Goal: Task Accomplishment & Management: Manage account settings

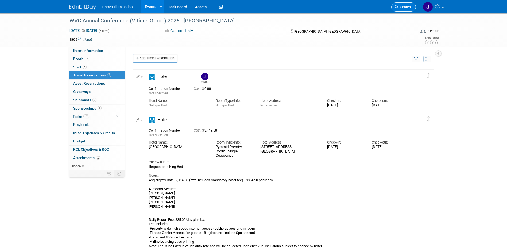
click at [401, 7] on span "Search" at bounding box center [405, 7] width 12 height 4
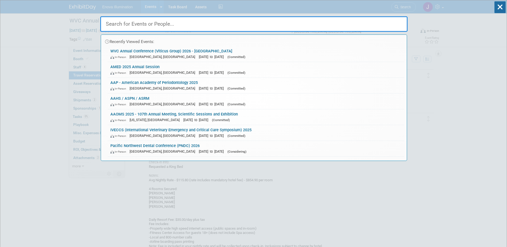
click at [334, 27] on input "text" at bounding box center [253, 24] width 307 height 16
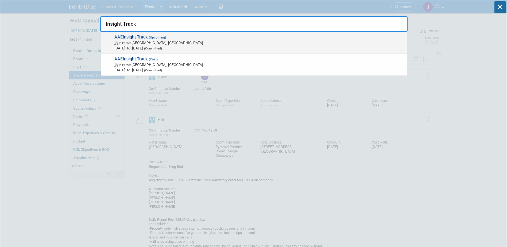
type input "Insight Track"
click at [154, 44] on span "In-Person [GEOGRAPHIC_DATA], [GEOGRAPHIC_DATA]" at bounding box center [259, 42] width 290 height 5
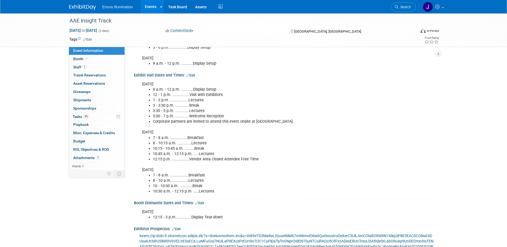
scroll to position [134, 0]
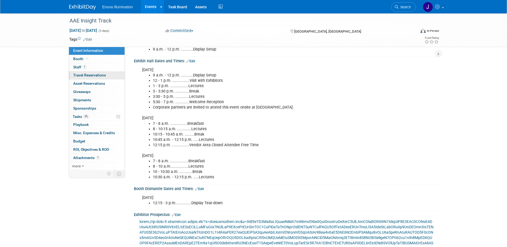
click at [93, 75] on span "Travel Reservations 0" at bounding box center [89, 75] width 33 height 4
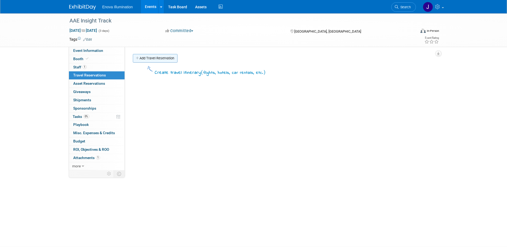
click at [168, 60] on link "Add Travel Reservation" at bounding box center [155, 58] width 45 height 9
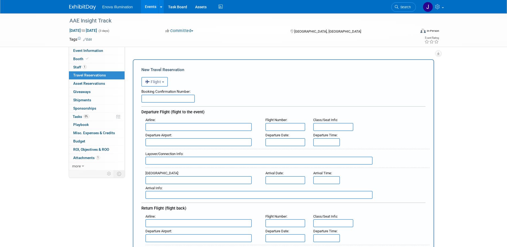
click at [162, 82] on button "Flight" at bounding box center [154, 82] width 26 height 10
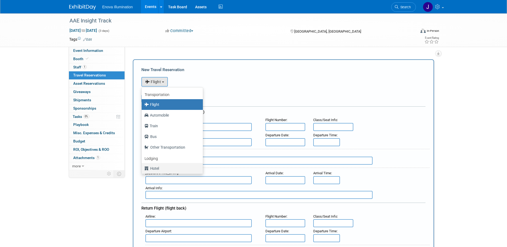
click at [156, 169] on label "Hotel" at bounding box center [170, 168] width 53 height 9
click at [143, 169] on input "Hotel" at bounding box center [140, 167] width 3 height 3
select select "6"
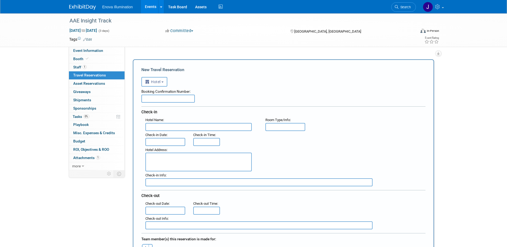
click at [160, 98] on input "text" at bounding box center [167, 99] width 53 height 8
paste input "40061849153"
type input "40061849153"
click at [162, 125] on input "text" at bounding box center [198, 127] width 106 height 8
paste input "Omni Rancho Las Palmas Resort & Spa"
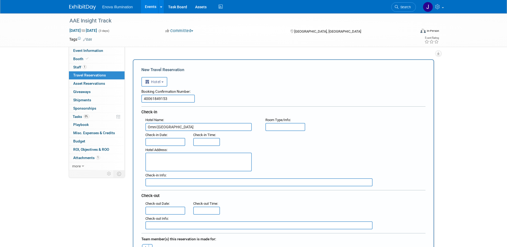
type input "Omni Rancho Las Palmas Resort & Spa"
click at [164, 140] on input "text" at bounding box center [165, 142] width 40 height 8
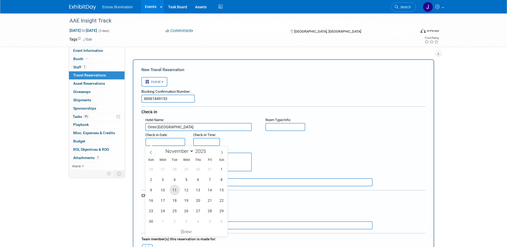
click at [175, 190] on span "11" at bounding box center [175, 190] width 10 height 10
type input "Nov 11, 2025"
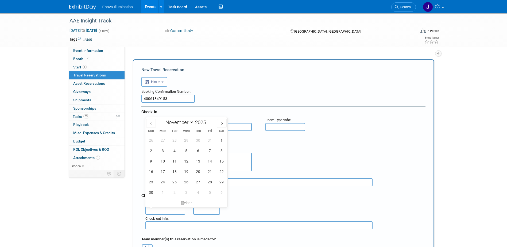
click at [156, 212] on input "text" at bounding box center [165, 211] width 40 height 8
click at [154, 170] on span "16" at bounding box center [151, 171] width 10 height 10
type input "Nov 16, 2025"
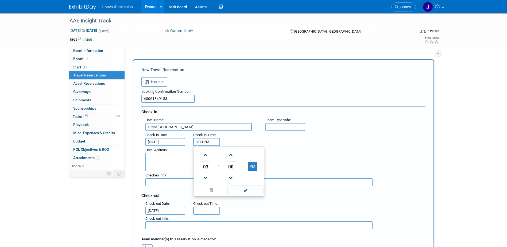
click at [200, 141] on input "3:00 PM" at bounding box center [206, 142] width 27 height 8
click at [206, 164] on span "03" at bounding box center [206, 166] width 10 height 10
click at [206, 168] on td "04" at bounding box center [203, 169] width 17 height 14
type input "4:00 PM"
drag, startPoint x: 247, startPoint y: 193, endPoint x: 241, endPoint y: 186, distance: 9.3
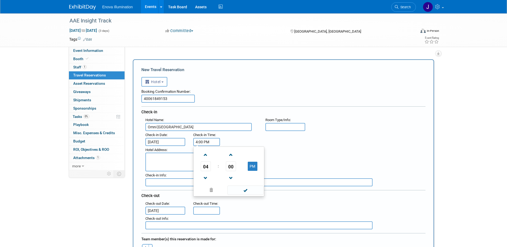
click at [247, 193] on span at bounding box center [246, 190] width 36 height 9
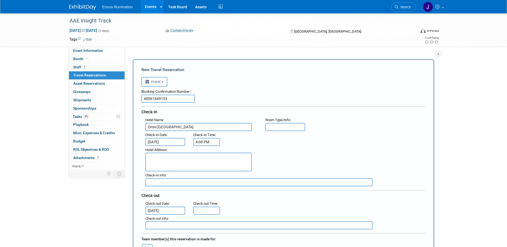
type input "11:00 AM"
click at [203, 211] on input "11:00 AM" at bounding box center [206, 211] width 27 height 8
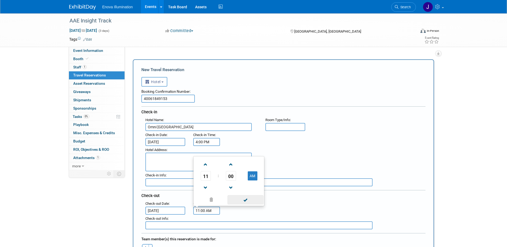
click at [241, 199] on span at bounding box center [246, 199] width 36 height 9
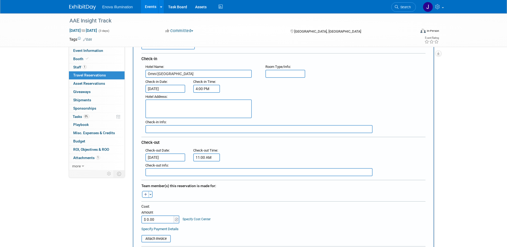
scroll to position [53, 0]
click at [146, 194] on icon "button" at bounding box center [145, 194] width 3 height 3
select select
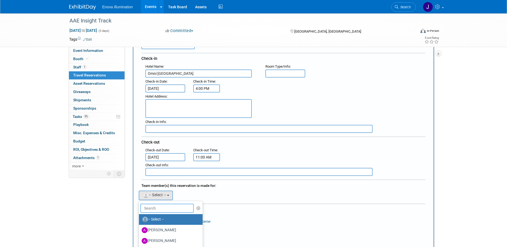
click at [157, 205] on input "text" at bounding box center [166, 208] width 53 height 9
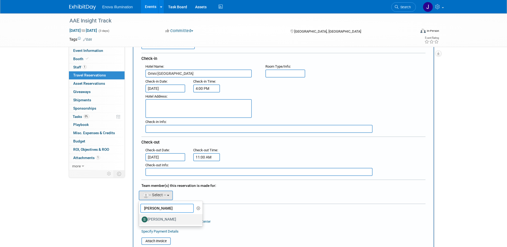
type input "sam"
click at [159, 215] on label "[PERSON_NAME]" at bounding box center [170, 219] width 56 height 9
click at [140, 217] on input "[PERSON_NAME]" at bounding box center [137, 218] width 3 height 3
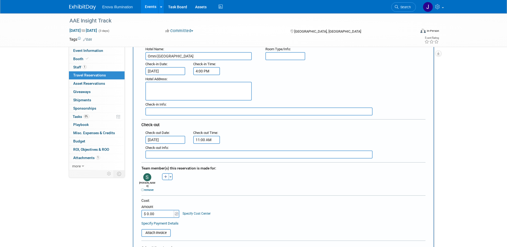
scroll to position [80, 0]
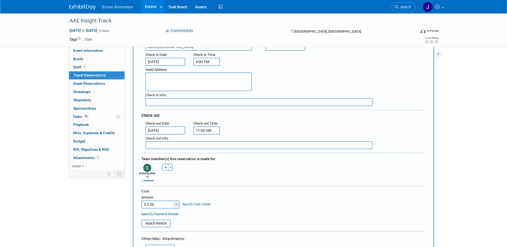
click at [167, 201] on input "$ 0.00" at bounding box center [157, 205] width 33 height 8
type input "$ 1,663.96"
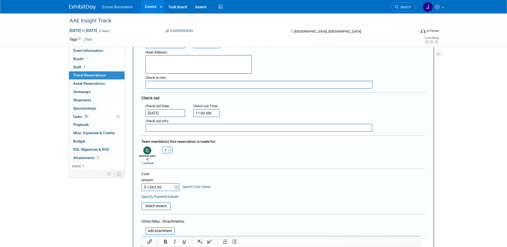
scroll to position [160, 0]
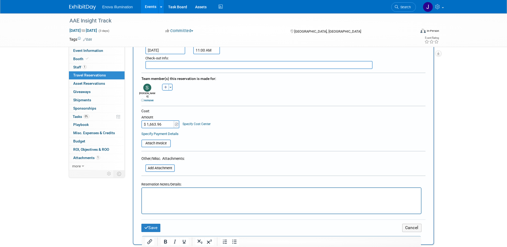
click at [162, 193] on p "Rich Text Area. Press ALT-0 for help." at bounding box center [281, 193] width 273 height 6
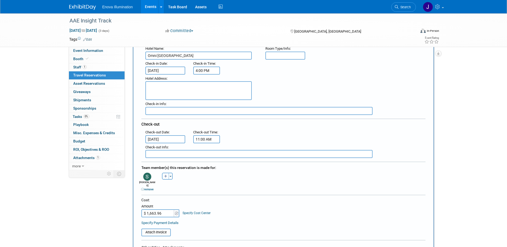
scroll to position [27, 0]
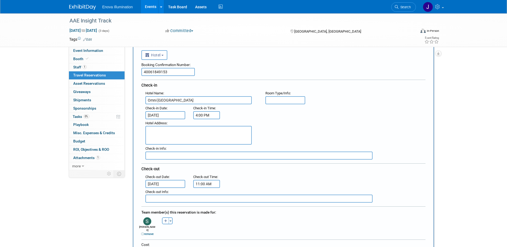
click at [172, 129] on textarea at bounding box center [198, 135] width 106 height 19
paste textarea "41000 Bob Hope Dr, Rancho Mirage, California, 92270 760-568-2727"
drag, startPoint x: 179, startPoint y: 130, endPoint x: 216, endPoint y: 124, distance: 37.5
click at [180, 130] on textarea "41000 Bob Hope Dr, Rancho Mirage, California, 92270 760-568-2727" at bounding box center [198, 135] width 106 height 19
click at [181, 129] on textarea "41000 Bob Hope Dr, Rancho Mirage, California, 92270 760-568-2727" at bounding box center [198, 135] width 106 height 19
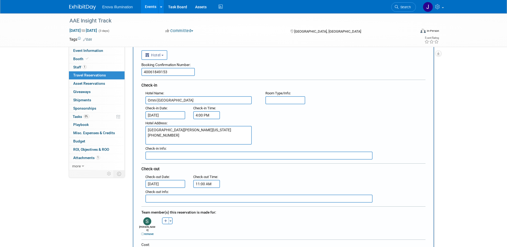
scroll to position [5, 0]
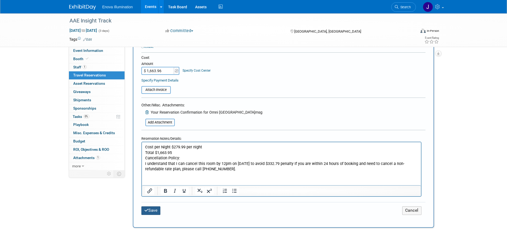
type textarea "41000 Bob Hope Dr Rancho Mirage, California, 92270 760-568-2727"
click at [156, 207] on button "Save" at bounding box center [150, 210] width 19 height 8
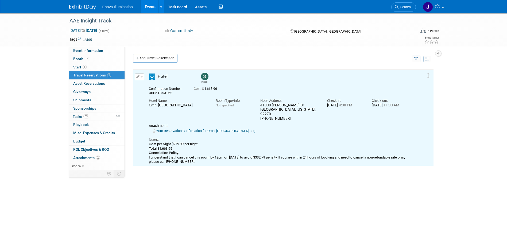
scroll to position [0, 0]
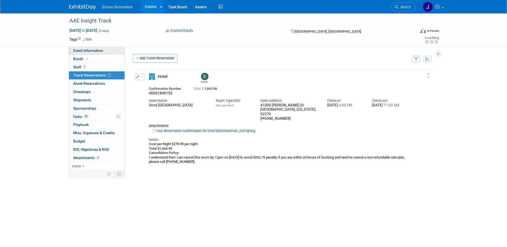
click at [109, 50] on link "Event Information" at bounding box center [97, 51] width 56 height 8
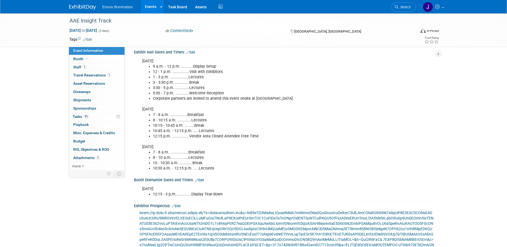
scroll to position [187, 0]
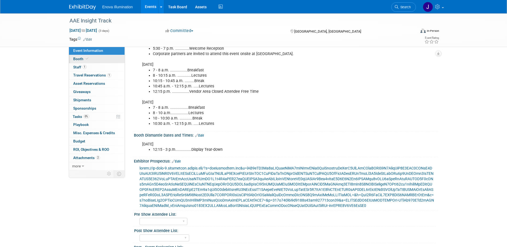
click at [89, 61] on link "Booth" at bounding box center [97, 59] width 56 height 8
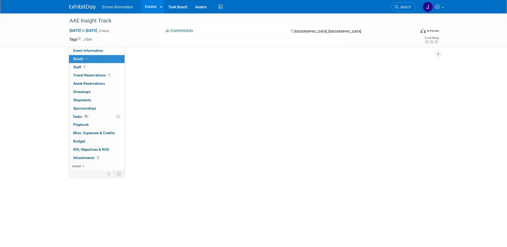
scroll to position [0, 0]
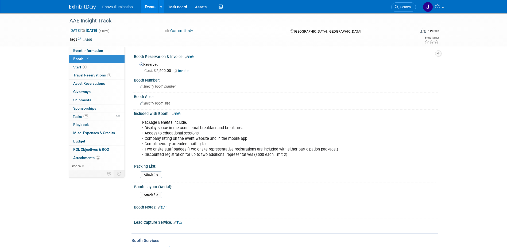
click at [184, 71] on link "Invoice" at bounding box center [183, 71] width 18 height 4
click at [407, 9] on span "Search" at bounding box center [405, 7] width 12 height 4
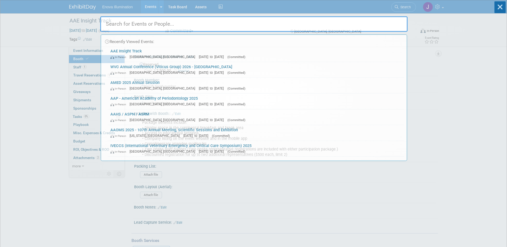
click at [372, 24] on input "text" at bounding box center [253, 24] width 307 height 16
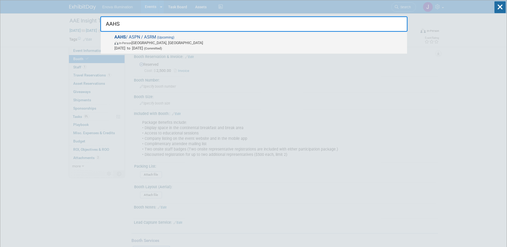
type input "AAHS"
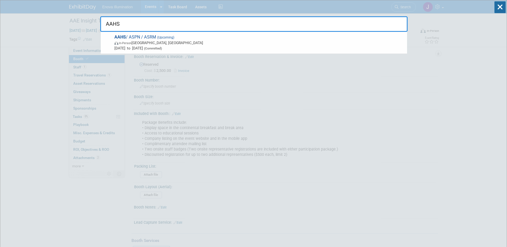
click at [138, 43] on span "In-Person Chula Vista, CA" at bounding box center [259, 42] width 290 height 5
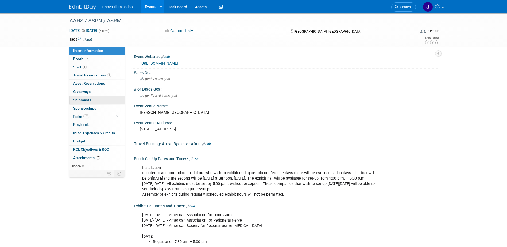
click at [74, 97] on link "0 Shipments 0" at bounding box center [97, 100] width 56 height 8
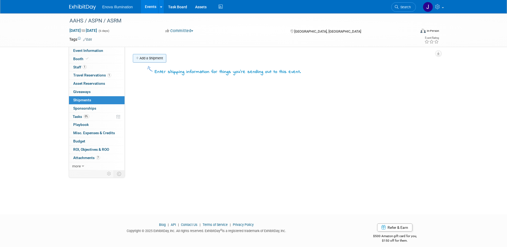
click at [145, 59] on link "Add a Shipment" at bounding box center [149, 58] width 33 height 9
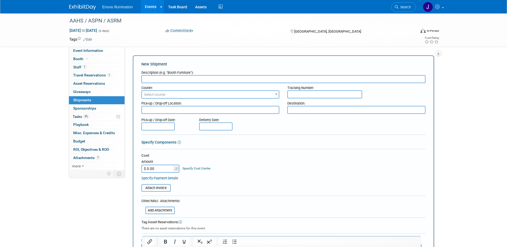
click at [156, 78] on input "text" at bounding box center [283, 79] width 284 height 8
type input "FedEx Facility"
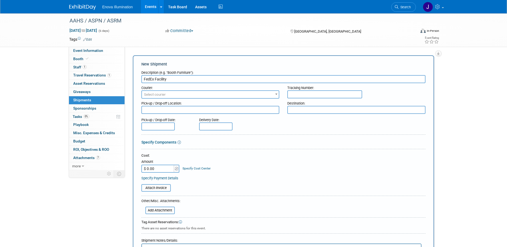
scroll to position [27, 0]
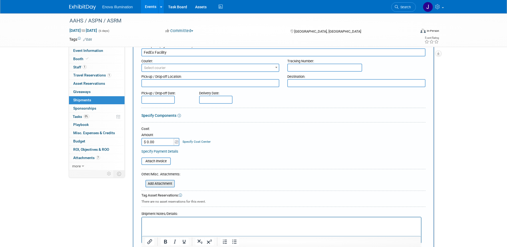
click at [155, 182] on input "file" at bounding box center [143, 183] width 64 height 6
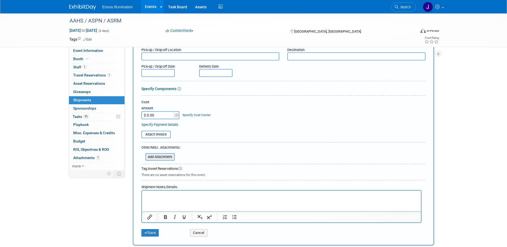
click at [164, 158] on input "file" at bounding box center [143, 157] width 64 height 6
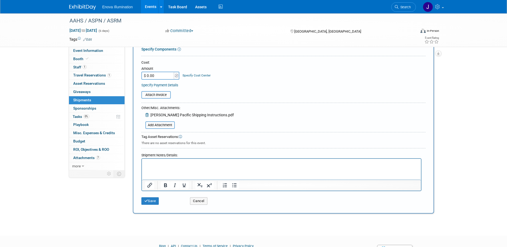
scroll to position [107, 0]
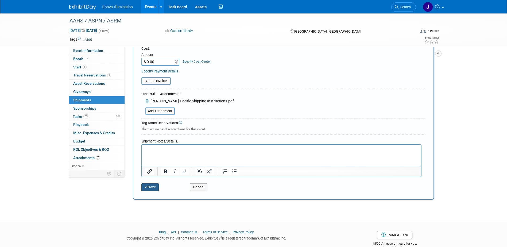
click at [154, 187] on button "Save" at bounding box center [150, 186] width 18 height 7
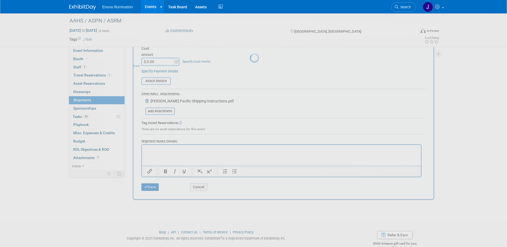
scroll to position [5, 0]
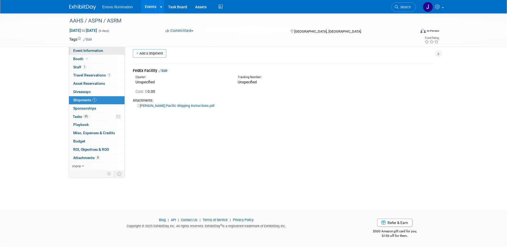
click at [88, 49] on span "Event Information" at bounding box center [88, 50] width 30 height 4
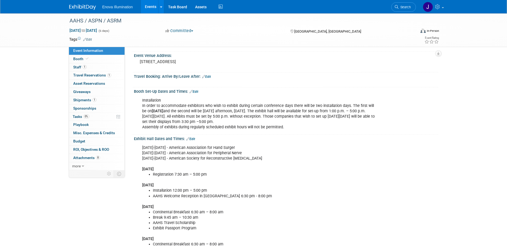
scroll to position [80, 0]
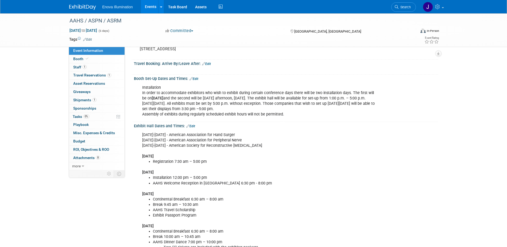
click at [195, 78] on link "Edit" at bounding box center [194, 79] width 9 height 4
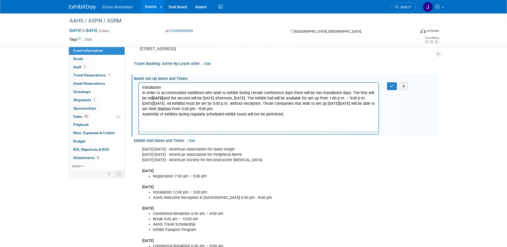
scroll to position [0, 0]
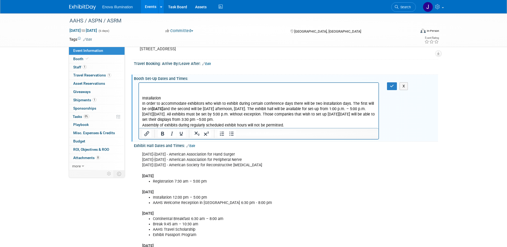
paste body "Rich Text Area. Press ALT-0 for help."
click at [174, 88] on p "January 14, 2026, Exhibit Installation 1:00pm - 5:00 pm" at bounding box center [259, 87] width 234 height 5
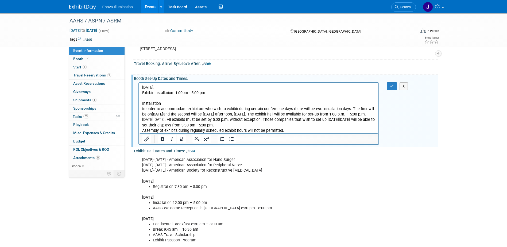
drag, startPoint x: 184, startPoint y: 92, endPoint x: 142, endPoint y: 89, distance: 42.3
click at [142, 89] on body "January 14, 2026, Exhibit Installation 1:00pm - 5:00 pm Installation In order t…" at bounding box center [259, 109] width 234 height 48
click at [163, 139] on icon "Bold" at bounding box center [162, 139] width 3 height 4
click at [393, 85] on icon "button" at bounding box center [392, 86] width 4 height 4
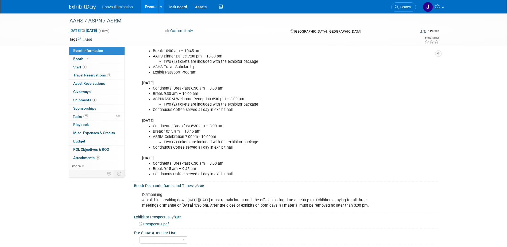
scroll to position [294, 0]
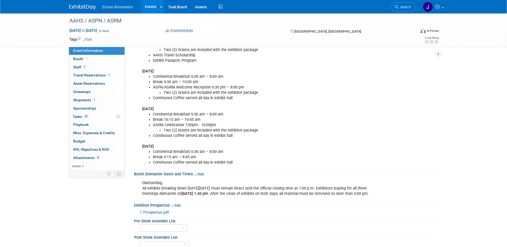
click at [202, 174] on link "Edit" at bounding box center [199, 174] width 9 height 4
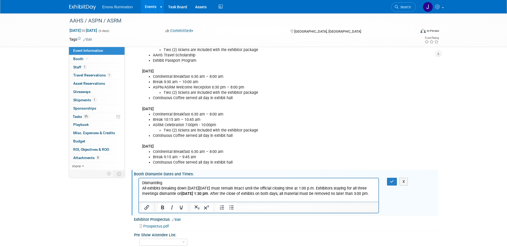
scroll to position [0, 0]
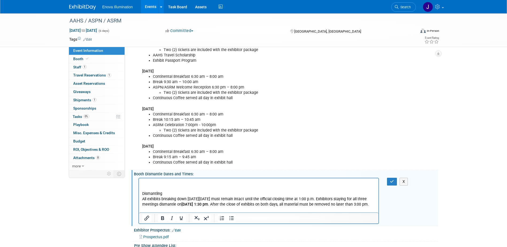
click at [151, 183] on p "Rich Text Area. Press ALT-0 for help." at bounding box center [259, 182] width 234 height 5
paste body "Rich Text Area. Press ALT-0 for help."
click at [174, 182] on p "January 14, 2026, Exhibit Installation 1:00pm - 5:00 pm" at bounding box center [259, 182] width 234 height 5
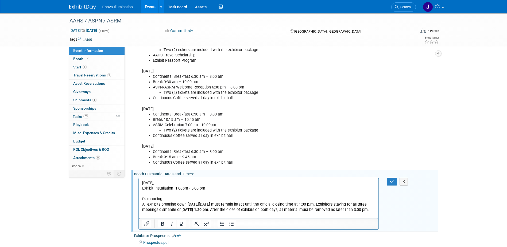
drag, startPoint x: 206, startPoint y: 189, endPoint x: 272, endPoint y: 363, distance: 185.9
click at [139, 184] on html "January 14, 2026, Exhibit Installation 1:00pm - 5:00 pm Dismantling All exhibit…" at bounding box center [259, 195] width 240 height 34
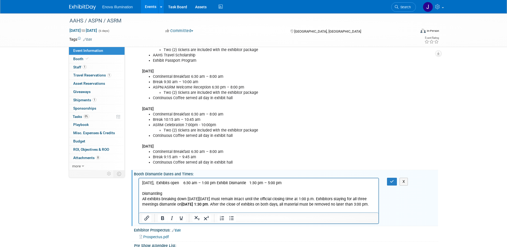
click at [175, 182] on p "January 19, 2026, Exhibits open 6:30 am – 1:00 pm Exhibit Dismantle 1:30 pm – 5…" at bounding box center [259, 182] width 234 height 5
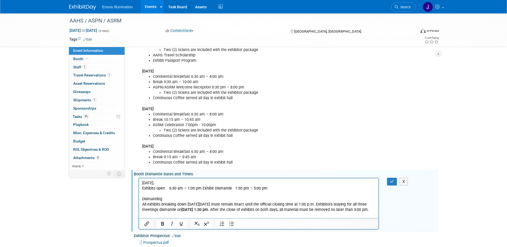
click at [175, 182] on p "January 19, 2026," at bounding box center [259, 182] width 234 height 5
drag, startPoint x: 202, startPoint y: 189, endPoint x: 139, endPoint y: 190, distance: 62.3
click at [139, 190] on html "January 19, 2026 Exhibits open 6:30 am – 1:00 pm Exhibit Dismantle 1:30 pm – 5:…" at bounding box center [259, 195] width 240 height 34
click at [143, 182] on p "January 19, 2026" at bounding box center [259, 182] width 234 height 5
drag, startPoint x: 207, startPoint y: 189, endPoint x: 142, endPoint y: 183, distance: 65.5
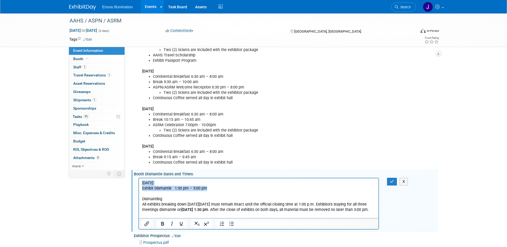
click at [143, 183] on body "January 19, 2026 Exhibit Dismantle 1:30 pm – 5:00 pm Dismantling All exhibits b…" at bounding box center [259, 196] width 234 height 32
click at [160, 223] on icon "Bold" at bounding box center [162, 224] width 6 height 6
click at [159, 197] on p "Dismantling All exhibits breaking down on Saturday, January 17, 2026 must remai…" at bounding box center [259, 204] width 234 height 16
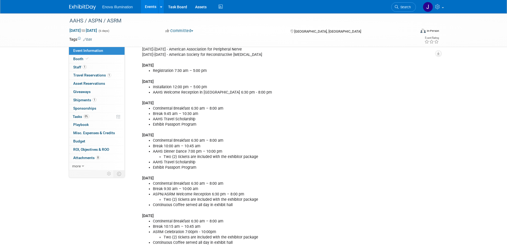
scroll to position [294, 0]
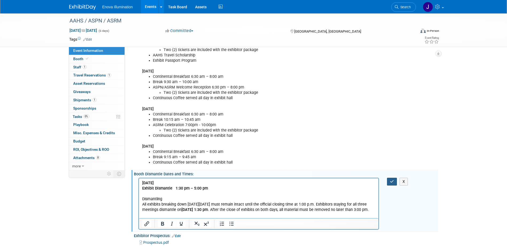
click at [388, 180] on button "button" at bounding box center [392, 182] width 10 height 8
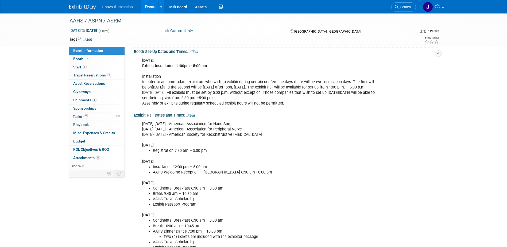
scroll to position [107, 0]
click at [155, 61] on b "January 14, 2026," at bounding box center [148, 61] width 12 height 5
click at [195, 52] on link "Edit" at bounding box center [194, 52] width 9 height 4
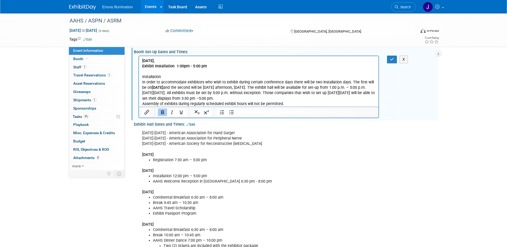
scroll to position [0, 0]
click at [176, 61] on p "January 14, 2026, Exhibit Installation 1:00pm - 5:00 pm Installation In order t…" at bounding box center [259, 82] width 234 height 48
click at [394, 59] on icon "button" at bounding box center [392, 59] width 4 height 4
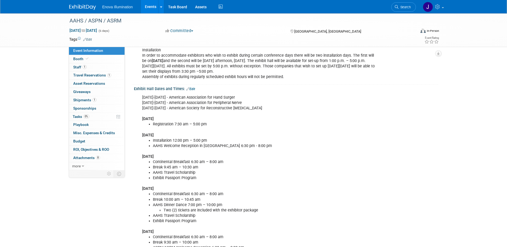
scroll to position [160, 0]
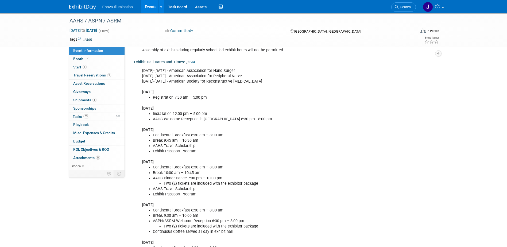
click at [167, 121] on li "AAHS Welcome Reception in Exhibit Hall 6:30 pm - 8:00 pm" at bounding box center [264, 119] width 223 height 5
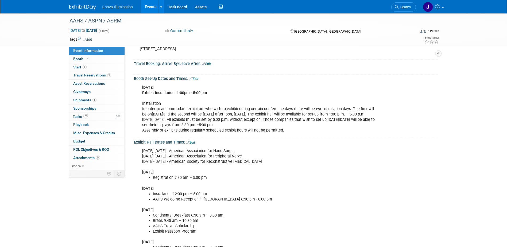
scroll to position [107, 0]
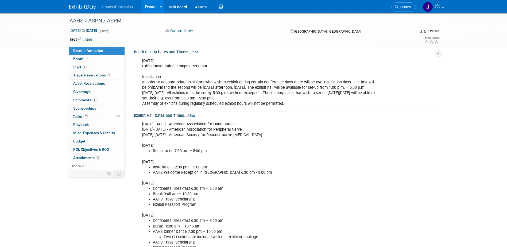
click at [192, 116] on link "Edit" at bounding box center [190, 116] width 9 height 4
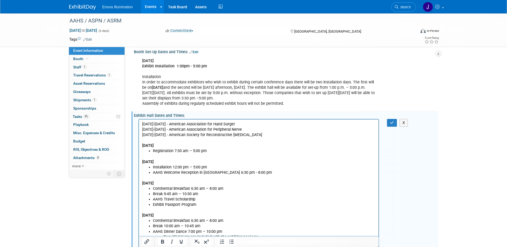
scroll to position [0, 0]
drag, startPoint x: 211, startPoint y: 167, endPoint x: 151, endPoint y: 167, distance: 61.0
click at [151, 167] on ul "Installation 12:00 pm – 5:00 pm AAHS Welcome Reception in Exhibit Hall 6:30 pm …" at bounding box center [259, 169] width 234 height 11
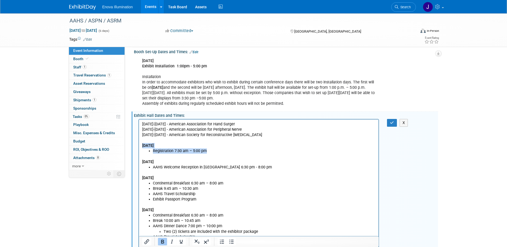
drag, startPoint x: 209, startPoint y: 151, endPoint x: 274, endPoint y: 265, distance: 131.1
click at [139, 145] on html "January 13-17 - American Association for Hand Surger January 16-18 - American A…" at bounding box center [259, 233] width 240 height 228
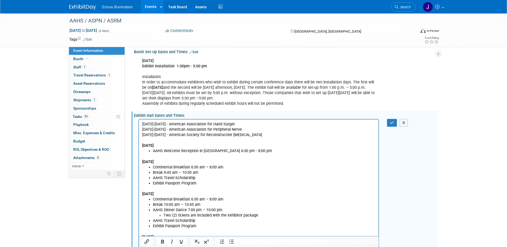
click at [153, 166] on li "Continental Breakfast 6:30 am – 8:00 am" at bounding box center [264, 166] width 223 height 5
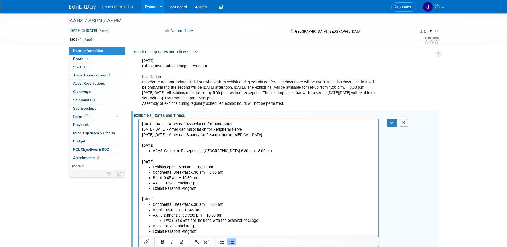
drag, startPoint x: 217, startPoint y: 168, endPoint x: 152, endPoint y: 166, distance: 65.0
click at [152, 166] on ul "Exhibits open 6:00 am – 12:30 pm Continental Breakfast 6:30 am – 8:00 am Break …" at bounding box center [259, 177] width 234 height 27
click at [161, 242] on icon "Bold" at bounding box center [162, 242] width 6 height 6
click at [218, 165] on li "Exhibits open 6:00 am – 12:30 pm" at bounding box center [264, 166] width 223 height 5
drag, startPoint x: 258, startPoint y: 151, endPoint x: 150, endPoint y: 152, distance: 108.0
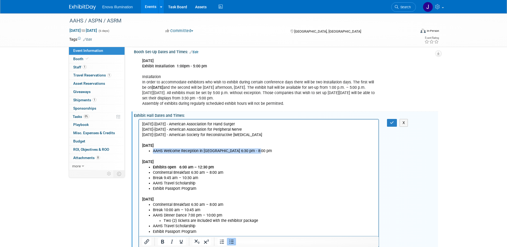
click at [150, 152] on ul "AAHS Welcome Reception in Exhibit Hall 6:30 pm - 8:00 pm" at bounding box center [259, 150] width 234 height 5
click at [164, 241] on icon "Bold" at bounding box center [162, 242] width 6 height 6
click at [176, 199] on p "Friday, January 16" at bounding box center [259, 196] width 234 height 11
click at [153, 205] on li "Continental Breakfast 6:30 am – 8:00 am" at bounding box center [264, 204] width 223 height 5
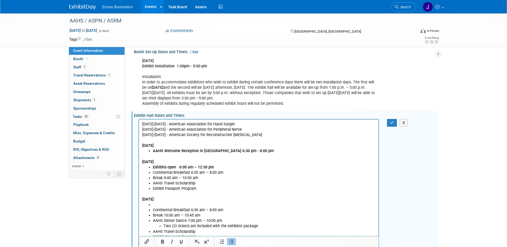
click at [153, 205] on li "Rich Text Area. Press ALT-0 for help." at bounding box center [264, 204] width 223 height 5
drag, startPoint x: 215, startPoint y: 206, endPoint x: 154, endPoint y: 205, distance: 61.2
click at [154, 205] on li "Exhibits open 6:00 am – 12:30 pm" at bounding box center [264, 204] width 223 height 5
click at [205, 184] on li "AAHS Travel Scholarship" at bounding box center [264, 182] width 223 height 5
drag, startPoint x: 216, startPoint y: 204, endPoint x: 152, endPoint y: 204, distance: 64.4
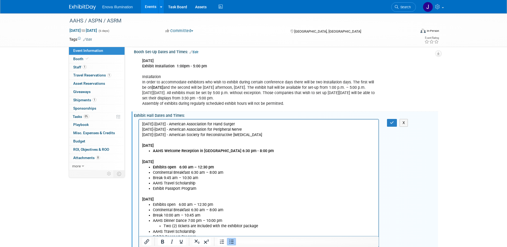
click at [152, 204] on ul "Exhibits open 6:00 am – 12:30 pm Continental Breakfast 6:30 am – 8:00 am Break …" at bounding box center [259, 221] width 234 height 38
click at [162, 241] on icon "Bold" at bounding box center [162, 242] width 3 height 4
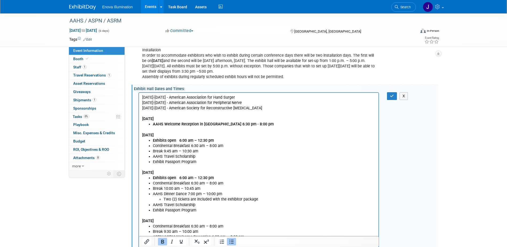
scroll to position [160, 0]
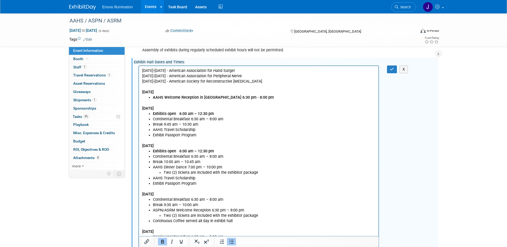
click at [152, 198] on ul "Continental Breakfast 6:30 am – 8:00 am Break 9:30 am – 10:00 am ASPN/ASRM Welc…" at bounding box center [259, 210] width 234 height 27
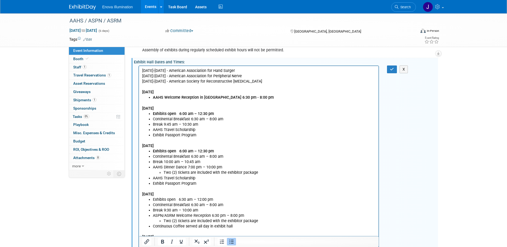
drag, startPoint x: 215, startPoint y: 198, endPoint x: 152, endPoint y: 198, distance: 63.1
click at [152, 198] on ul "Exhibits open 6:30 am – 12:00 pm Continental Breakfast 6:30 am – 8:00 am Break …" at bounding box center [259, 213] width 234 height 32
click at [162, 243] on icon "Bold" at bounding box center [162, 242] width 6 height 6
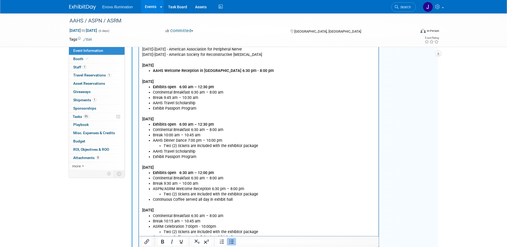
click at [153, 217] on li "Continental Breakfast 6:30 am – 8:00 am" at bounding box center [264, 215] width 223 height 5
drag, startPoint x: 217, startPoint y: 217, endPoint x: 151, endPoint y: 218, distance: 66.1
click at [151, 218] on ul "Exhibits open 6:30 am – 12:30 pm Continental Breakfast 6:30 am – 8:00 am Break …" at bounding box center [259, 229] width 234 height 32
click at [162, 244] on icon "Bold" at bounding box center [162, 242] width 3 height 4
click at [229, 218] on li "Exhibits open 6:30 am – 12:30 pm" at bounding box center [264, 215] width 223 height 5
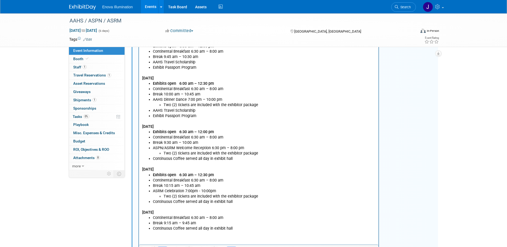
scroll to position [241, 0]
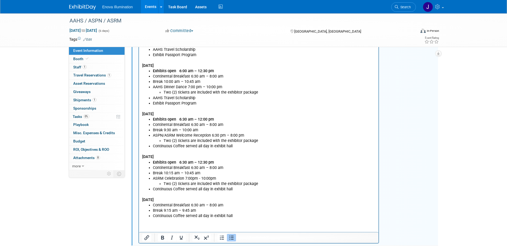
click at [153, 206] on li "Continental Breakfast 6:30 am – 8:00 am" at bounding box center [264, 205] width 223 height 5
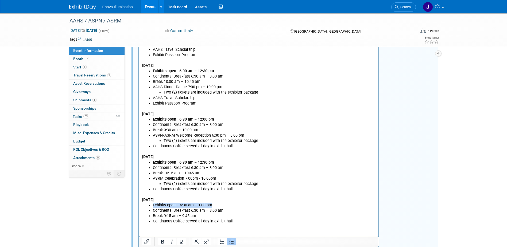
drag, startPoint x: 213, startPoint y: 205, endPoint x: 151, endPoint y: 206, distance: 61.8
click at [152, 206] on ul "Exhibits open 6:30 am – 1:00 pm Continental Breakfast 6:30 am – 8:00 am Break 9…" at bounding box center [259, 213] width 234 height 21
click at [161, 242] on icon "Bold" at bounding box center [162, 242] width 6 height 6
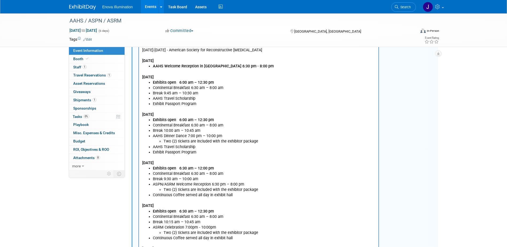
scroll to position [134, 0]
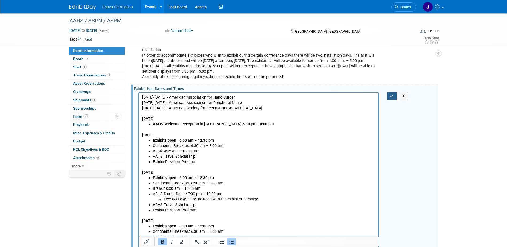
click at [389, 98] on button "button" at bounding box center [392, 96] width 10 height 8
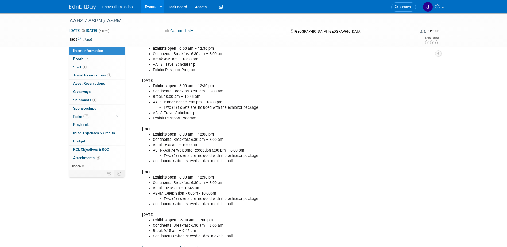
scroll to position [241, 0]
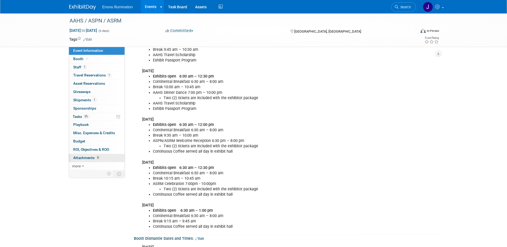
click at [86, 156] on span "Attachments 8" at bounding box center [86, 158] width 27 height 4
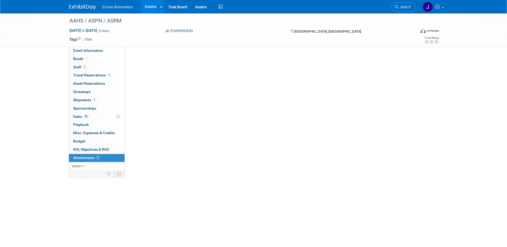
scroll to position [0, 0]
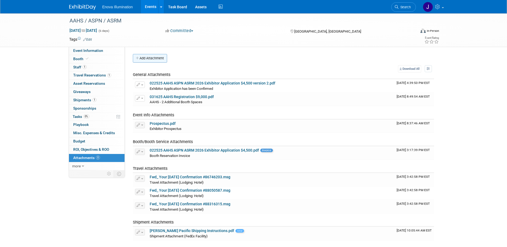
click at [155, 56] on button "Add Attachment" at bounding box center [150, 58] width 34 height 9
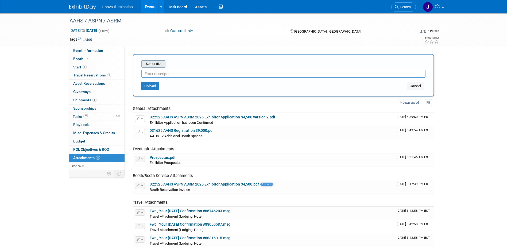
click at [152, 65] on input "file" at bounding box center [133, 64] width 64 height 6
drag, startPoint x: 160, startPoint y: 64, endPoint x: 335, endPoint y: 139, distance: 190.3
click at [335, 139] on td "031625 AAHS Registration $9,000.pdf AAHS - 2 Additional Booth Spaces AAHS - 2 A…" at bounding box center [271, 132] width 247 height 13
click at [156, 67] on input "file" at bounding box center [133, 64] width 64 height 6
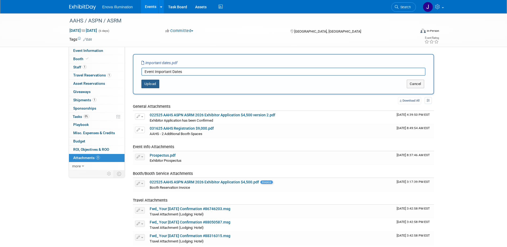
click at [152, 83] on button "Upload" at bounding box center [150, 84] width 18 height 9
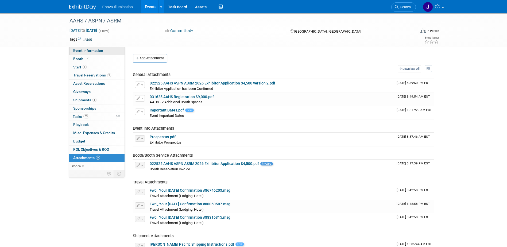
click at [86, 52] on span "Event Information" at bounding box center [88, 50] width 30 height 4
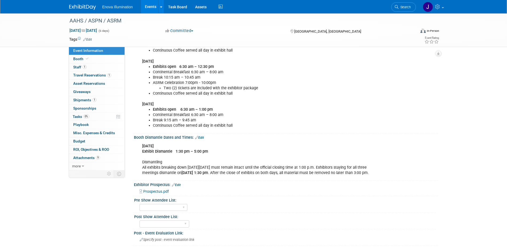
scroll to position [374, 0]
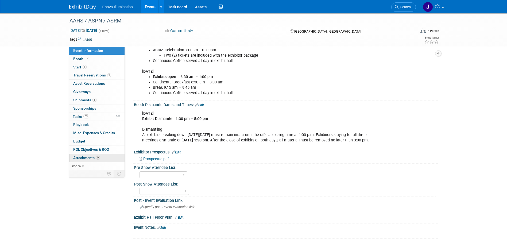
click at [82, 158] on span "Attachments 9" at bounding box center [86, 158] width 27 height 4
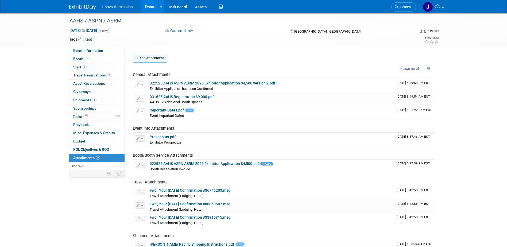
click at [160, 59] on button "Add Attachment" at bounding box center [150, 58] width 34 height 9
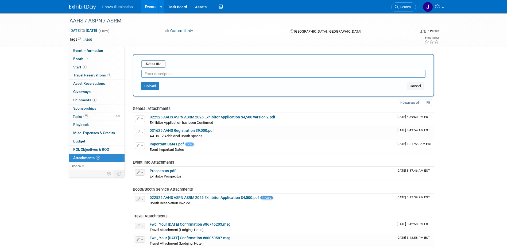
click at [157, 71] on input "text" at bounding box center [283, 74] width 284 height 8
type input "Exhibitor Information Sheet"
click at [157, 64] on input "file" at bounding box center [133, 64] width 64 height 6
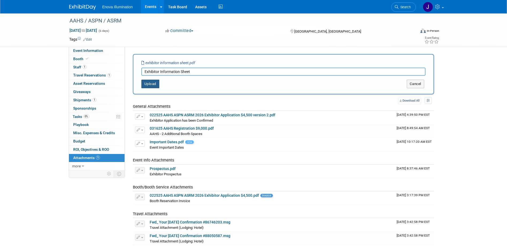
click at [153, 84] on button "Upload" at bounding box center [150, 84] width 18 height 9
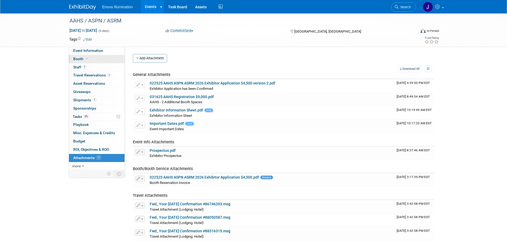
click at [91, 61] on link "Booth" at bounding box center [97, 59] width 56 height 8
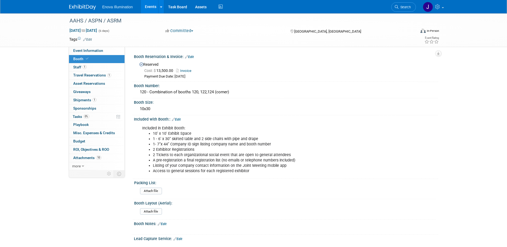
click at [179, 119] on link "Edit" at bounding box center [176, 120] width 9 height 4
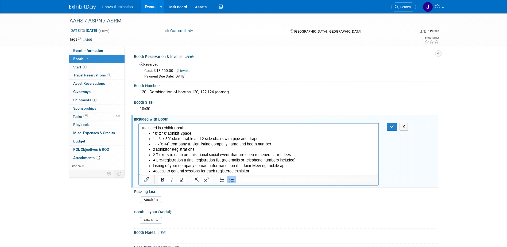
click at [253, 171] on li "Access to general sessions for each registered exhibitor" at bounding box center [264, 170] width 223 height 5
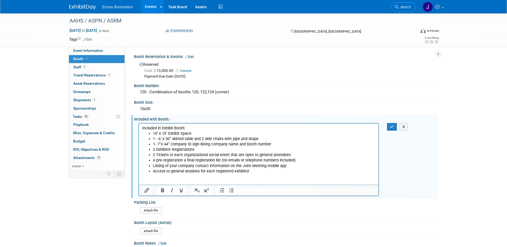
paste body "Rich Text Area. Press ALT-0 for help."
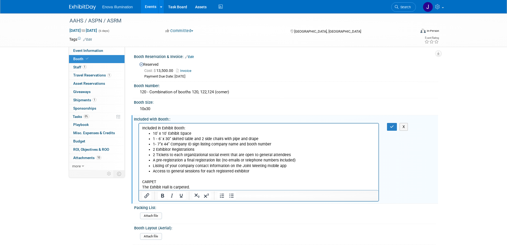
click at [168, 182] on p "CARPET The Exhibit Hall is carpeted." at bounding box center [259, 184] width 234 height 11
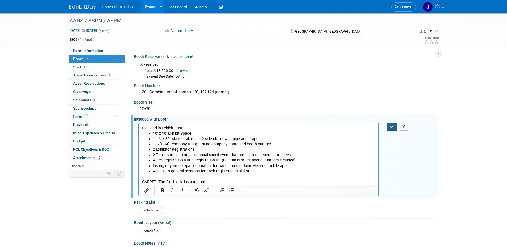
click at [390, 126] on icon "button" at bounding box center [392, 127] width 4 height 4
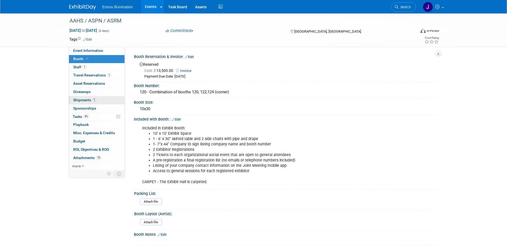
click at [81, 99] on span "Shipments 1" at bounding box center [84, 100] width 23 height 4
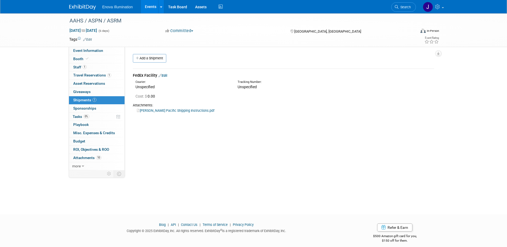
click at [165, 76] on link "Edit" at bounding box center [163, 76] width 9 height 4
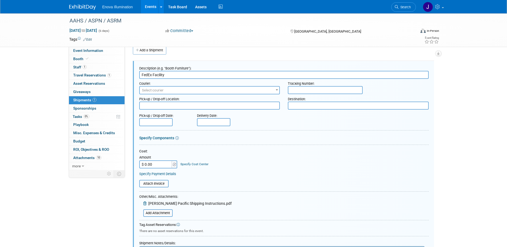
click at [141, 75] on input "FedEx Facility" at bounding box center [284, 75] width 290 height 8
type input "Direct to Hotel - FedEx Facility"
click at [141, 53] on link "Add a Shipment" at bounding box center [149, 50] width 33 height 9
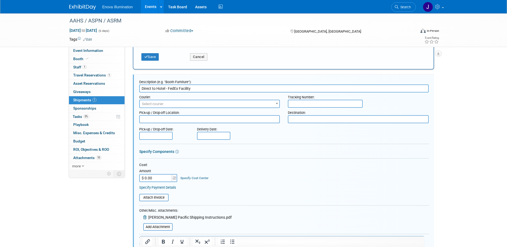
scroll to position [302, 0]
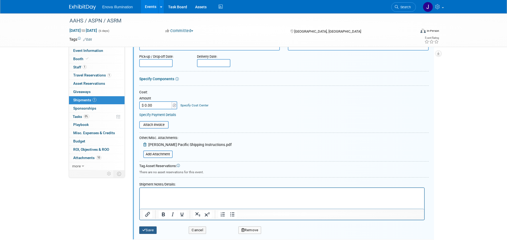
click at [149, 229] on button "Save" at bounding box center [148, 229] width 18 height 7
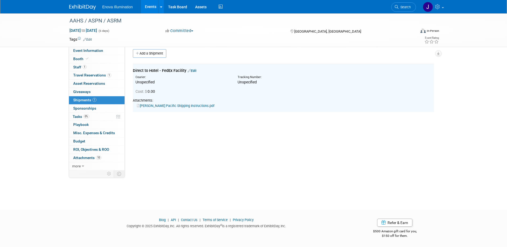
scroll to position [0, 0]
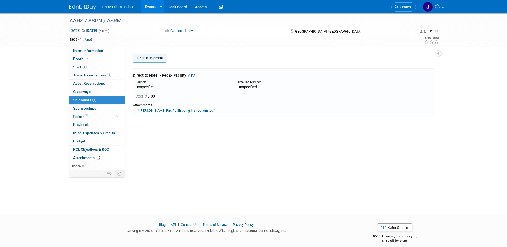
click at [151, 60] on link "Add a Shipment" at bounding box center [149, 58] width 33 height 9
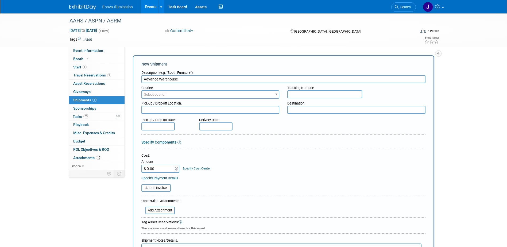
click at [199, 80] on input "Advance Warehouse" at bounding box center [283, 79] width 284 height 8
click at [209, 78] on input "Advance Warehouse -" at bounding box center [283, 79] width 284 height 8
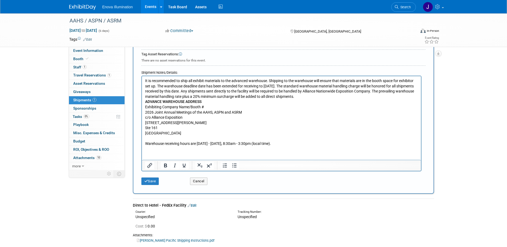
scroll to position [187, 0]
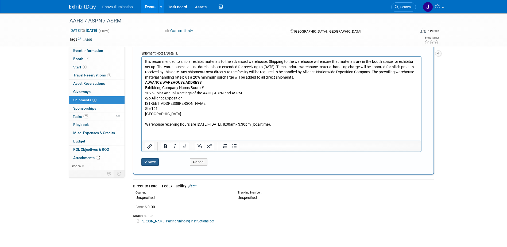
type input "Advance Warehouse - 12/19/25 - 1/7/26"
click at [158, 161] on button "Save" at bounding box center [150, 161] width 18 height 7
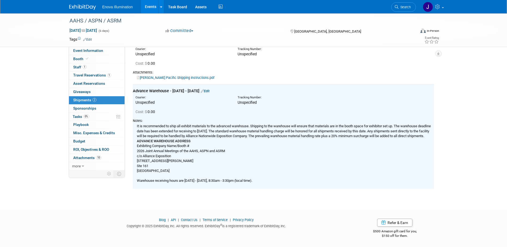
scroll to position [0, 0]
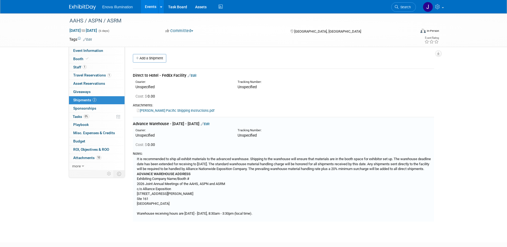
click at [160, 58] on link "Add a Shipment" at bounding box center [149, 58] width 33 height 9
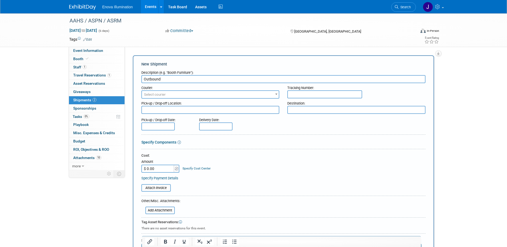
type input "Outbound"
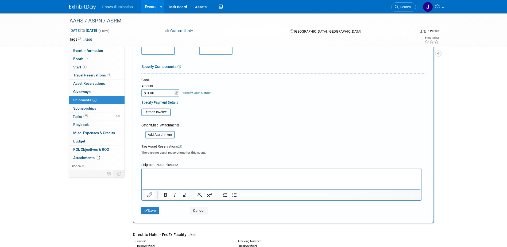
scroll to position [80, 0]
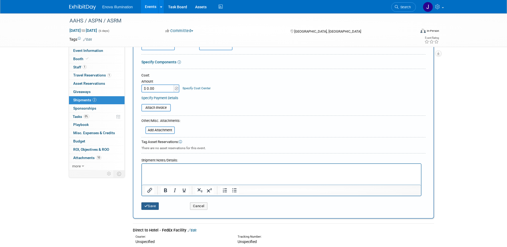
click at [151, 203] on button "Save" at bounding box center [150, 205] width 18 height 7
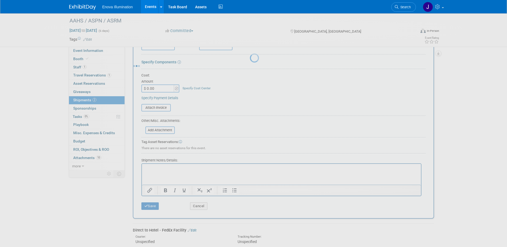
scroll to position [74, 0]
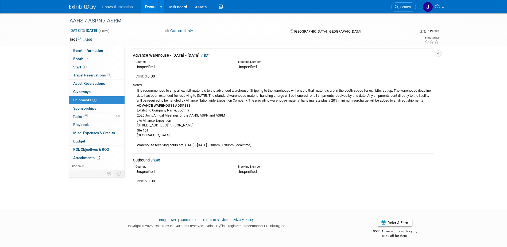
click at [160, 160] on link "Edit" at bounding box center [155, 160] width 9 height 4
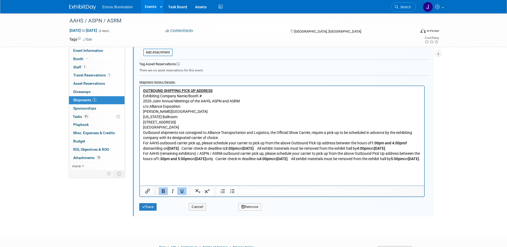
scroll to position [316, 0]
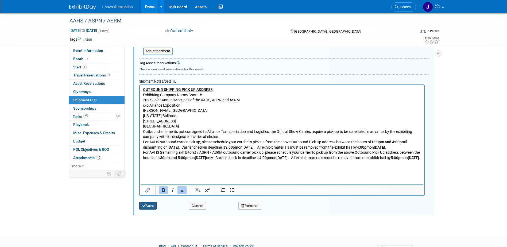
click at [150, 210] on button "Save" at bounding box center [148, 205] width 18 height 7
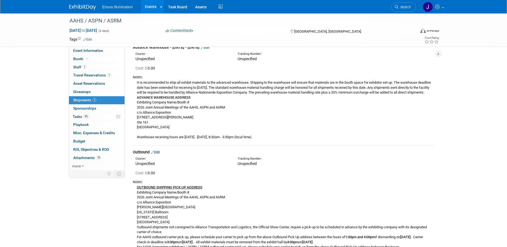
scroll to position [0, 0]
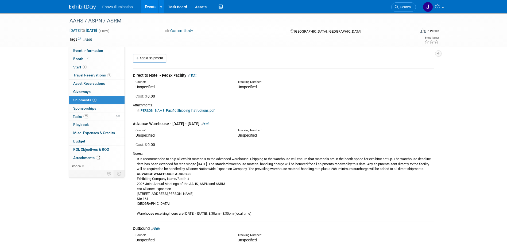
drag, startPoint x: 410, startPoint y: 5, endPoint x: 397, endPoint y: 12, distance: 15.0
click at [410, 5] on span "Search" at bounding box center [405, 7] width 12 height 4
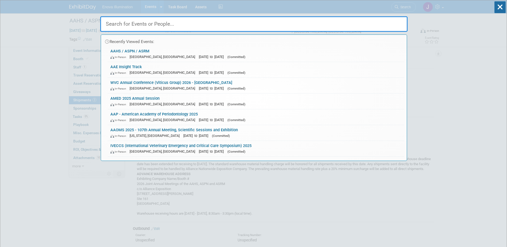
click at [371, 23] on input "text" at bounding box center [253, 24] width 307 height 16
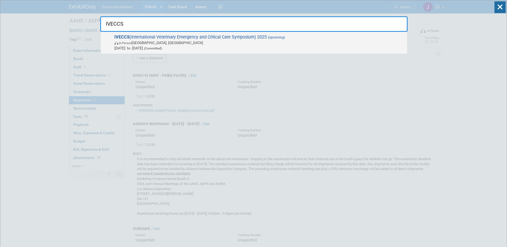
type input "IVECCS"
click at [147, 39] on span "IVECCS (International Veterinary Emergency and Critical Care Symposium) 2025 (U…" at bounding box center [259, 42] width 292 height 16
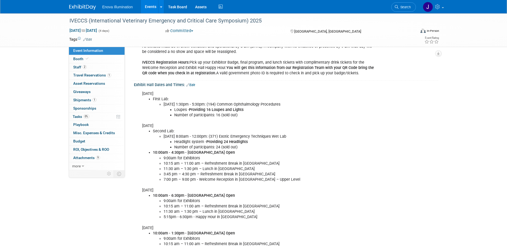
scroll to position [187, 0]
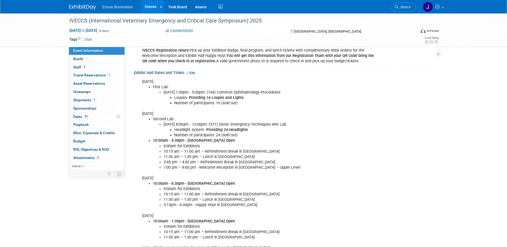
click at [193, 74] on link "Edit" at bounding box center [190, 73] width 9 height 4
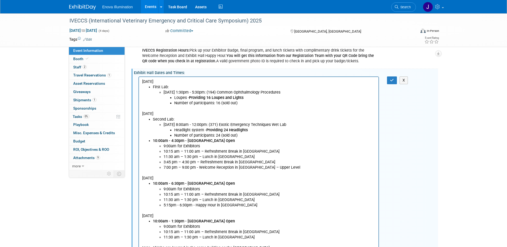
scroll to position [0, 0]
drag, startPoint x: 200, startPoint y: 147, endPoint x: 160, endPoint y: 145, distance: 40.4
click at [163, 145] on li "9:00am for Exhibitors" at bounding box center [269, 145] width 212 height 5
click at [164, 243] on icon "Bold" at bounding box center [162, 242] width 6 height 6
drag, startPoint x: 205, startPoint y: 190, endPoint x: 161, endPoint y: 190, distance: 44.4
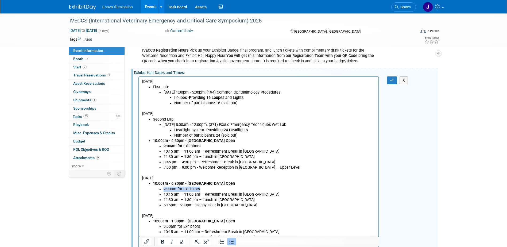
click at [161, 190] on ul "9:00am for Exhibitors 10:15 am – 11:00 am – Refreshment Break in Exhibit Hall 1…" at bounding box center [264, 196] width 223 height 21
drag, startPoint x: 163, startPoint y: 241, endPoint x: 39, endPoint y: 145, distance: 157.2
click at [163, 241] on icon "Bold" at bounding box center [162, 242] width 3 height 4
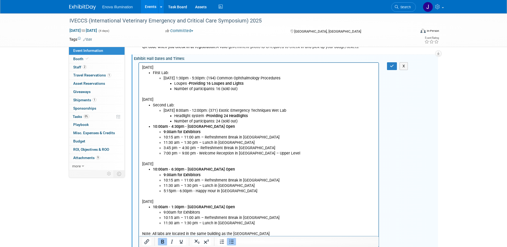
scroll to position [214, 0]
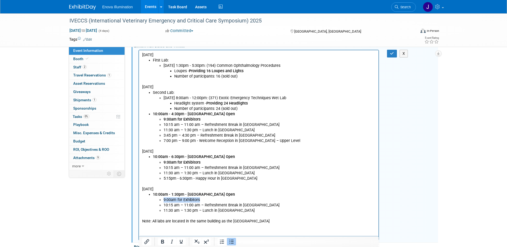
drag, startPoint x: 179, startPoint y: 200, endPoint x: 161, endPoint y: 200, distance: 18.2
click at [161, 200] on ul "9:00am for Exhibitors 10:15 am – 11:00 am – Refreshment Break in Exhibit Hall 1…" at bounding box center [264, 205] width 223 height 16
click at [164, 240] on icon "Bold" at bounding box center [162, 242] width 6 height 6
click at [240, 163] on li "9:00am for Exhibitors" at bounding box center [269, 162] width 212 height 5
click at [390, 56] on button "button" at bounding box center [392, 54] width 10 height 8
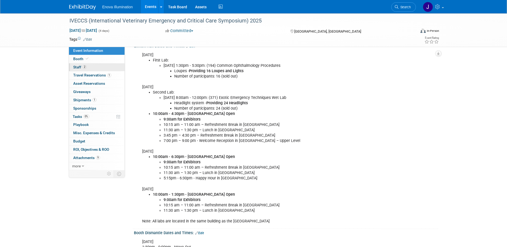
click at [74, 67] on span "Staff 2" at bounding box center [79, 67] width 13 height 4
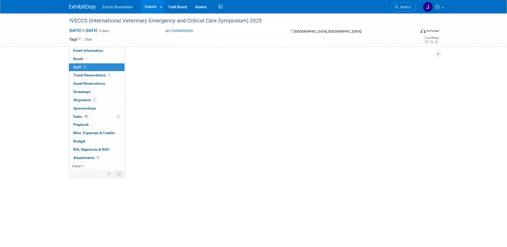
scroll to position [0, 0]
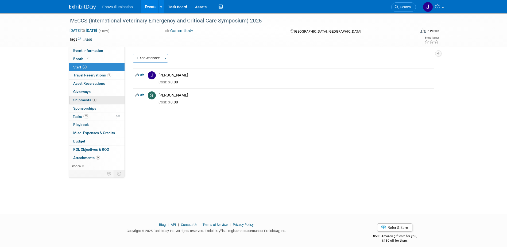
click at [83, 99] on span "Shipments 1" at bounding box center [84, 100] width 23 height 4
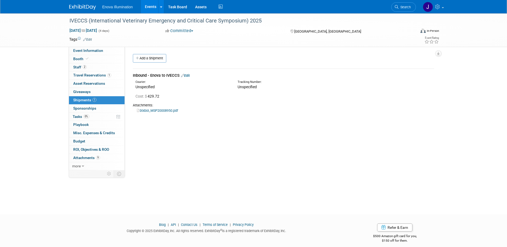
click at [190, 75] on link "Edit" at bounding box center [185, 76] width 9 height 4
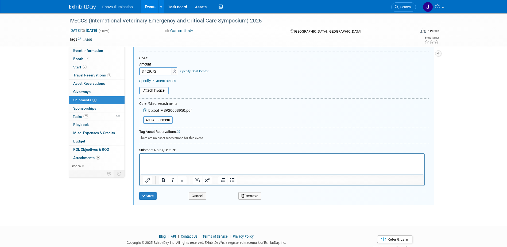
scroll to position [111, 0]
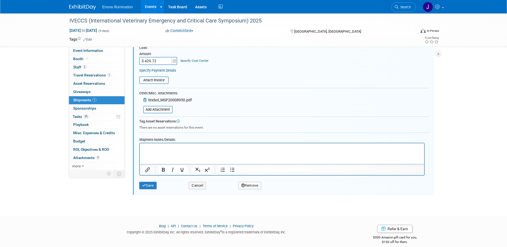
click at [175, 150] on p "Rich Text Area. Press ALT-0 for help." at bounding box center [282, 147] width 278 height 5
paste body "Rich Text Area. Press ALT-0 for help."
click at [224, 147] on p "Yes it is! It was delivered on Tuesday to TForce." at bounding box center [282, 147] width 278 height 5
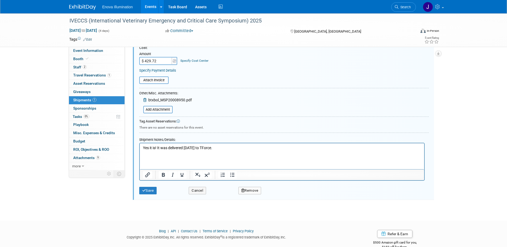
click at [143, 155] on body "Yes it is! It was delivered on Tuesday to TForce." at bounding box center [282, 150] width 279 height 10
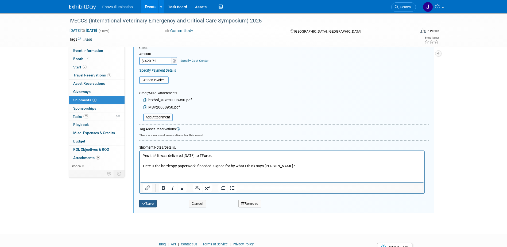
click at [152, 203] on button "Save" at bounding box center [148, 203] width 18 height 7
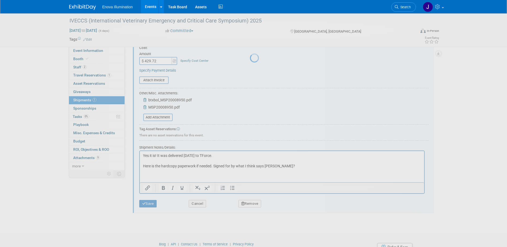
scroll to position [5, 0]
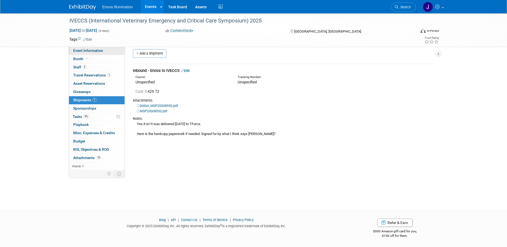
click at [93, 51] on span "Event Information" at bounding box center [88, 50] width 30 height 4
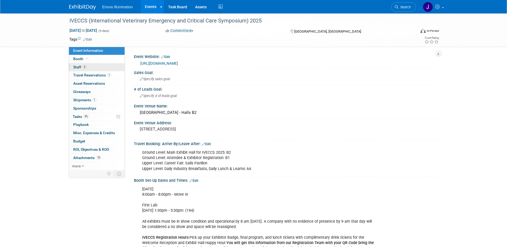
click at [112, 64] on link "2 Staff 2" at bounding box center [97, 67] width 56 height 8
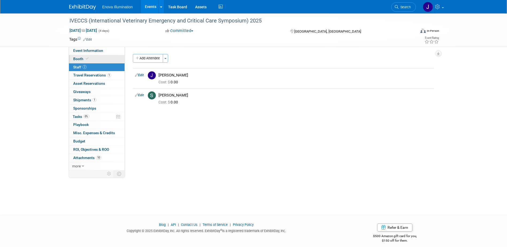
click at [112, 61] on link "Booth" at bounding box center [97, 59] width 56 height 8
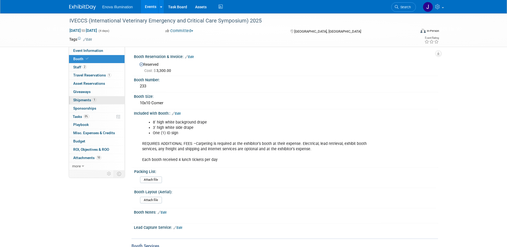
click at [85, 101] on span "Shipments 1" at bounding box center [84, 100] width 23 height 4
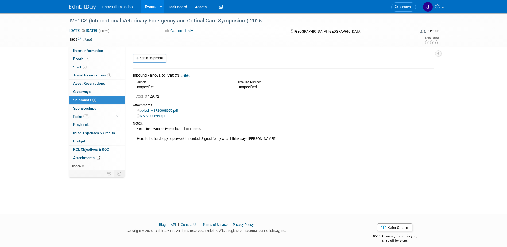
click at [193, 128] on div "Yes it is! It was delivered on Tuesday to TForce. Here is the hardcopy paperwor…" at bounding box center [283, 134] width 301 height 16
click at [187, 77] on link "Edit" at bounding box center [185, 76] width 9 height 4
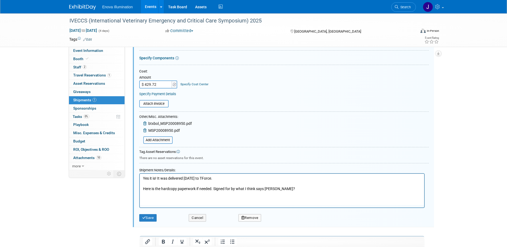
scroll to position [88, 0]
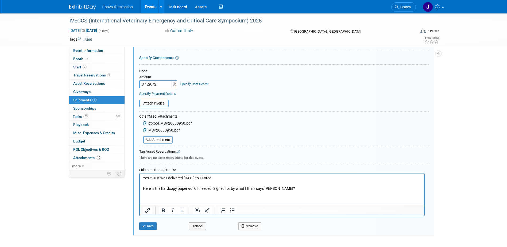
drag, startPoint x: 203, startPoint y: 178, endPoint x: 207, endPoint y: 175, distance: 5.7
click at [203, 178] on p "Yes it is! It was delivered on Tuesday to TForce. Here is the hardcopy paperwor…" at bounding box center [282, 184] width 278 height 16
click at [205, 178] on p "Yes it is! It was delivered on Tuesday ( to TForce. Here is the hardcopy paperw…" at bounding box center [282, 184] width 278 height 16
click at [147, 230] on div "Save Cancel Remove" at bounding box center [284, 224] width 290 height 16
click at [148, 228] on button "Save" at bounding box center [148, 225] width 18 height 7
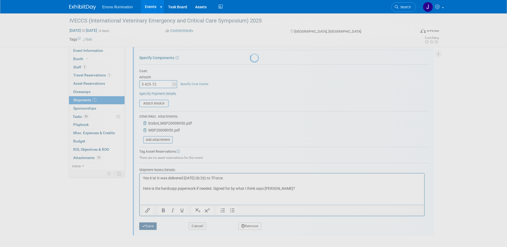
scroll to position [5, 0]
